Goal: Task Accomplishment & Management: Manage account settings

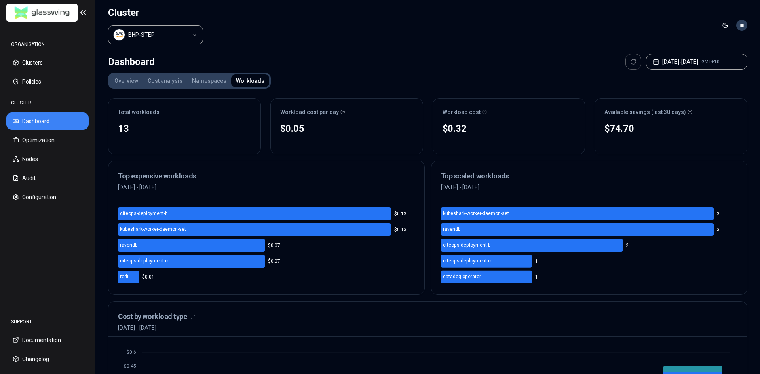
click at [744, 23] on html "ORGANISATION Clusters Policies CLUSTER Dashboard Optimization Nodes Audit Confi…" at bounding box center [380, 187] width 760 height 374
click at [691, 61] on div "Settings" at bounding box center [703, 65] width 85 height 13
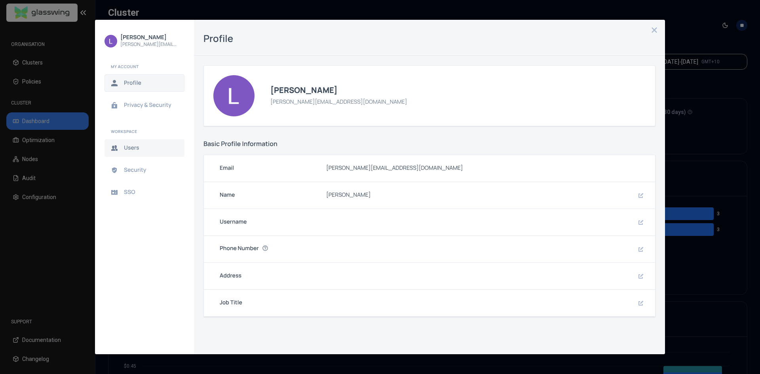
click at [129, 152] on button "Users" at bounding box center [145, 147] width 80 height 17
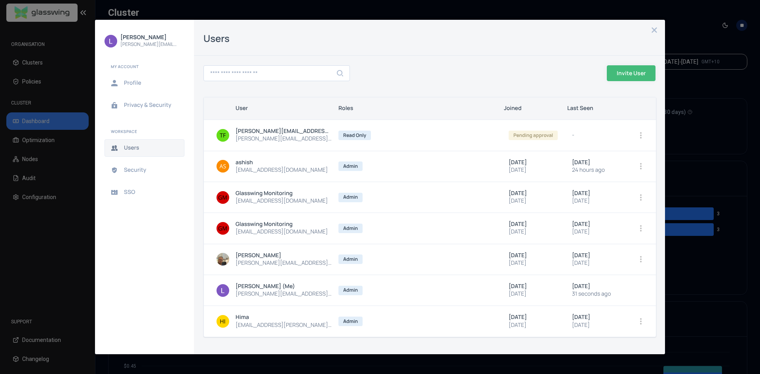
click at [639, 322] on icon "open options" at bounding box center [641, 321] width 6 height 6
click at [459, 348] on div at bounding box center [380, 187] width 760 height 374
